Goal: Information Seeking & Learning: Compare options

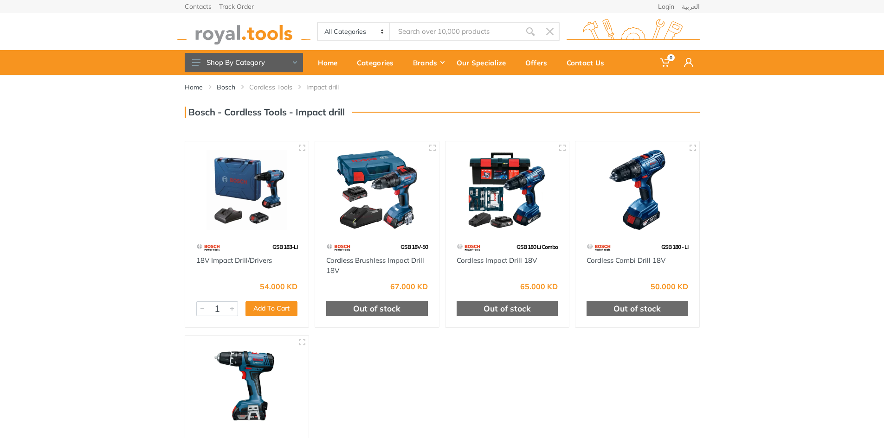
click at [521, 190] on img at bounding box center [507, 190] width 107 height 80
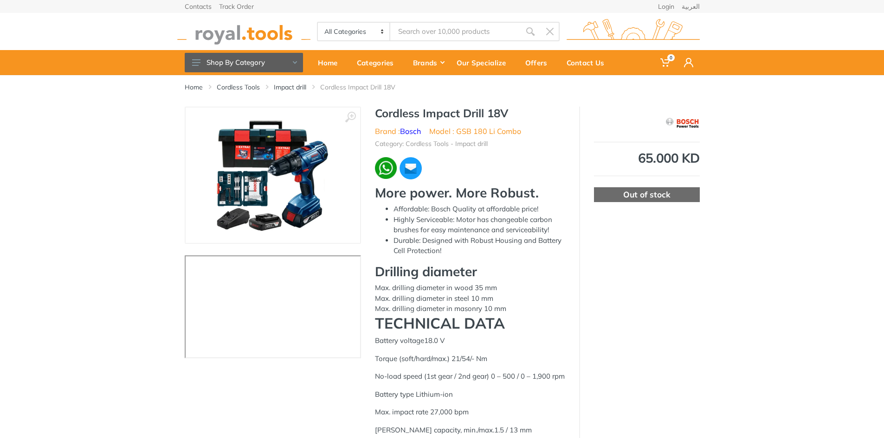
click at [252, 193] on img at bounding box center [272, 175] width 117 height 117
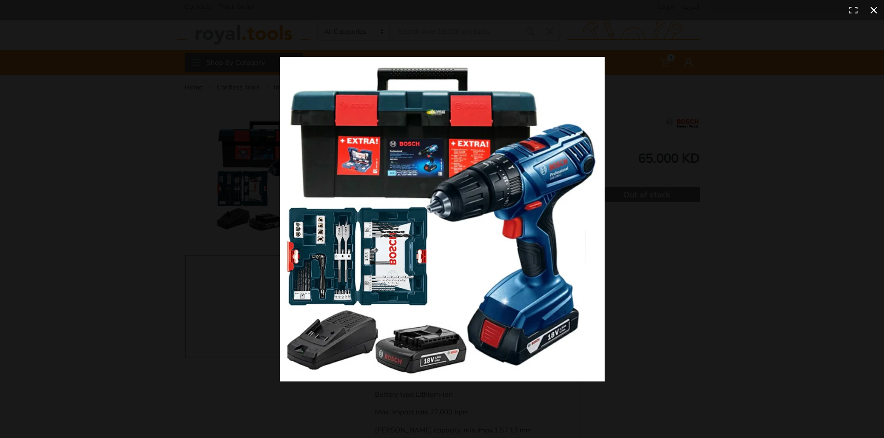
click at [683, 217] on div at bounding box center [641, 236] width 722 height 358
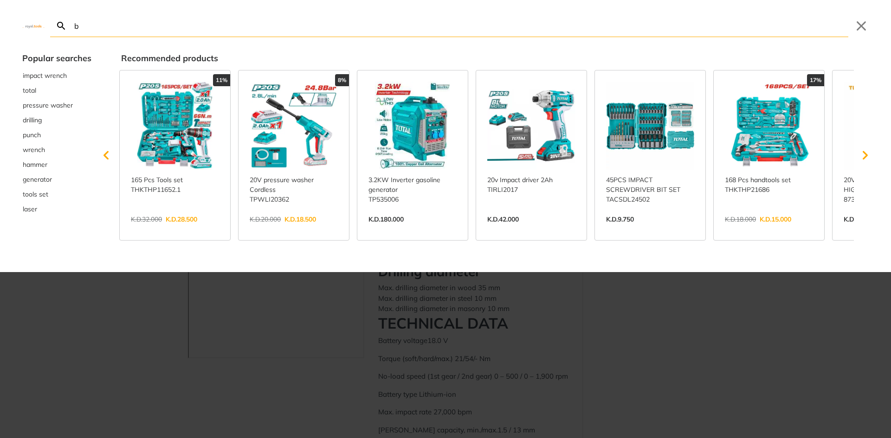
type input "bo"
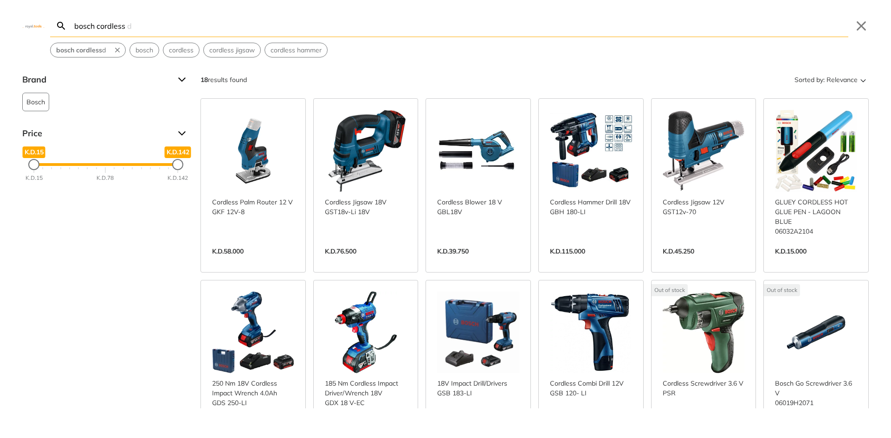
type input "bosch cordless"
click at [842, 86] on span "Relevance" at bounding box center [841, 79] width 31 height 15
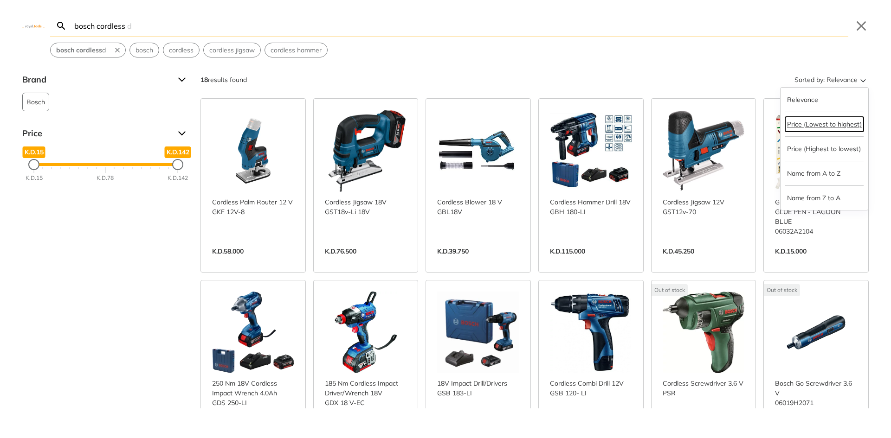
click at [809, 130] on button "Price (Lowest to highest)" at bounding box center [824, 124] width 78 height 15
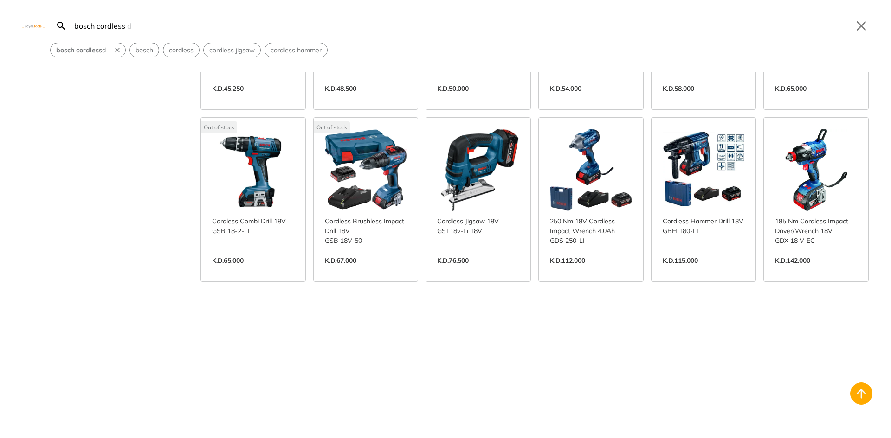
scroll to position [217, 0]
